Goal: Navigation & Orientation: Understand site structure

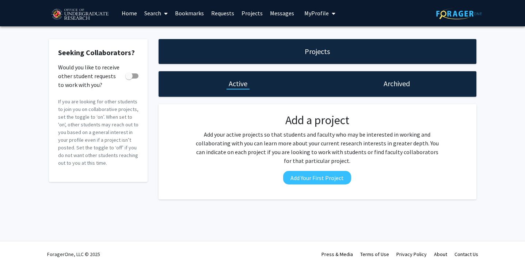
click at [272, 11] on link "Messages" at bounding box center [281, 13] width 31 height 26
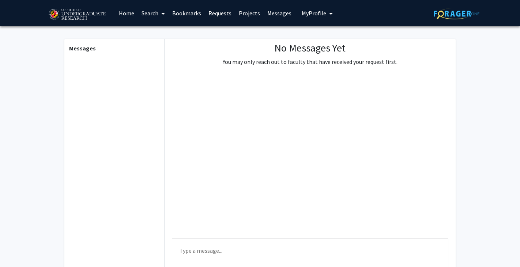
click at [247, 11] on link "Projects" at bounding box center [249, 13] width 29 height 26
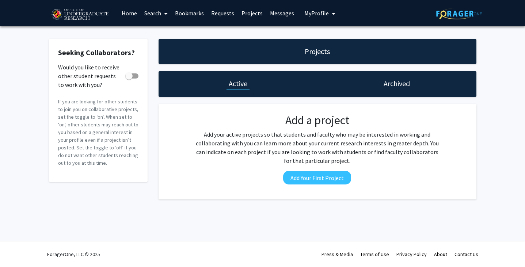
click at [227, 13] on link "Requests" at bounding box center [223, 13] width 30 height 26
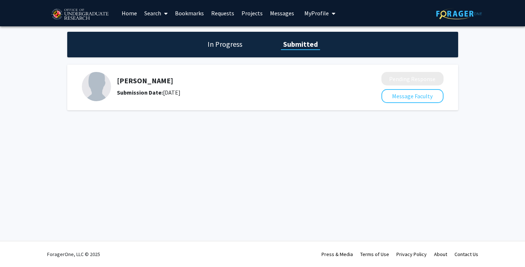
click at [190, 15] on link "Bookmarks" at bounding box center [189, 13] width 36 height 26
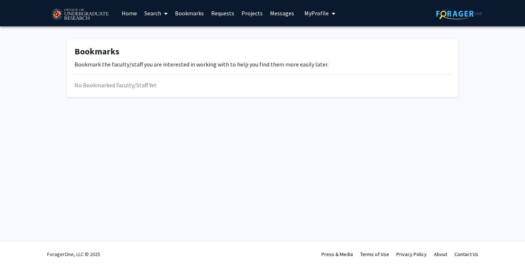
click at [169, 15] on link "Search" at bounding box center [156, 13] width 31 height 26
click at [132, 15] on link "Home" at bounding box center [129, 13] width 23 height 26
